Goal: Task Accomplishment & Management: Manage account settings

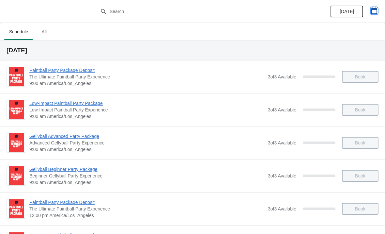
click at [374, 12] on icon "button" at bounding box center [374, 11] width 7 height 7
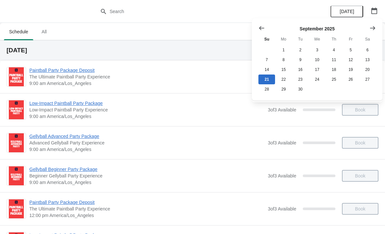
click at [372, 33] on button "Show next month, October 2025" at bounding box center [373, 28] width 12 height 12
click at [303, 83] on button "21" at bounding box center [300, 79] width 17 height 10
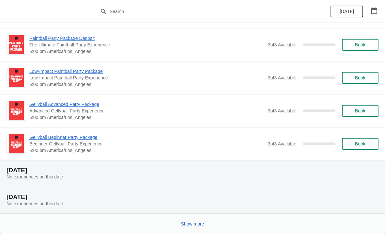
scroll to position [1339, 0]
click at [189, 225] on span "Show more" at bounding box center [192, 223] width 23 height 5
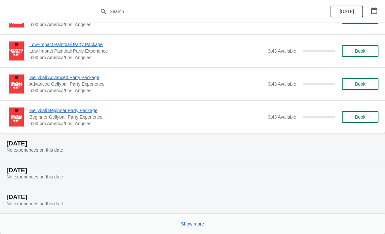
scroll to position [2852, 0]
click at [196, 229] on button "Show more" at bounding box center [193, 224] width 28 height 12
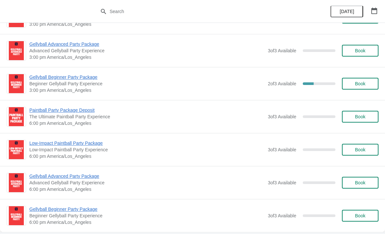
scroll to position [3690, 0]
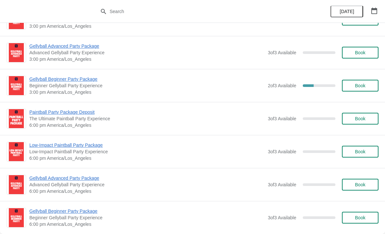
click at [38, 82] on span "Gellyball Beginner Party Package" at bounding box center [146, 79] width 235 height 7
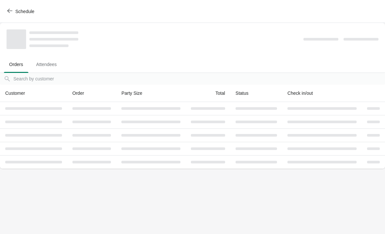
scroll to position [0, 0]
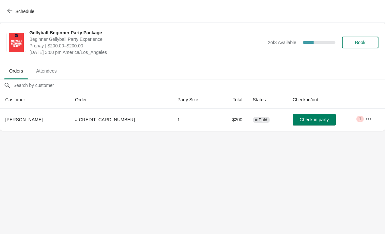
click at [366, 124] on button "button" at bounding box center [369, 119] width 12 height 12
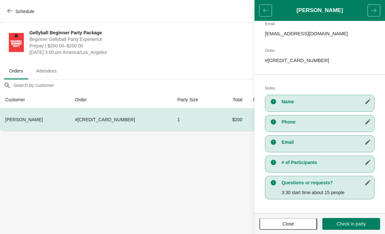
click at [49, 75] on span "Attendees" at bounding box center [46, 71] width 31 height 12
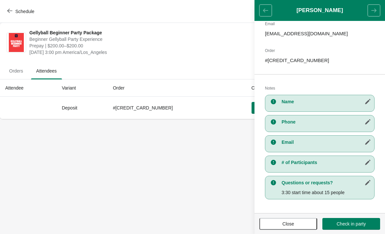
scroll to position [80, 0]
click at [18, 71] on span "Orders" at bounding box center [16, 71] width 24 height 12
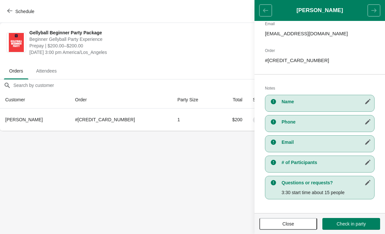
click at [368, 167] on button "button" at bounding box center [368, 162] width 12 height 12
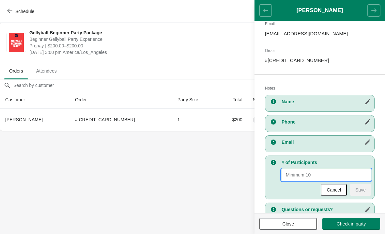
click at [346, 178] on input "New Value" at bounding box center [326, 175] width 89 height 12
type input "15"
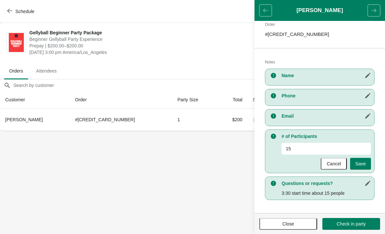
click at [360, 164] on span "Save" at bounding box center [361, 163] width 10 height 5
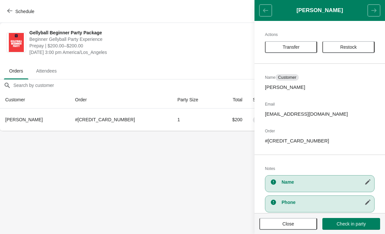
scroll to position [0, 0]
click at [11, 12] on icon "button" at bounding box center [9, 10] width 5 height 5
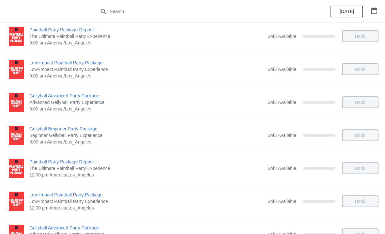
scroll to position [41, 0]
